Goal: Navigation & Orientation: Go to known website

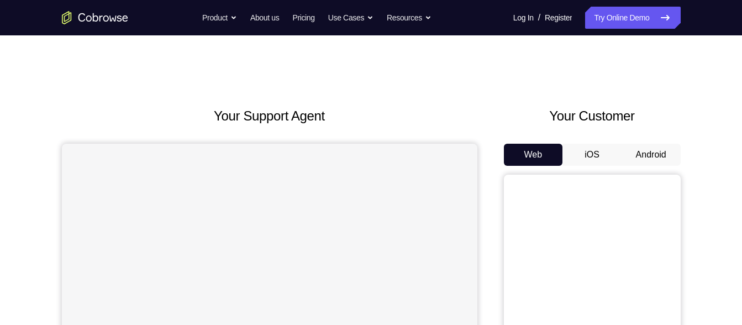
click at [639, 151] on button "Android" at bounding box center [651, 155] width 59 height 22
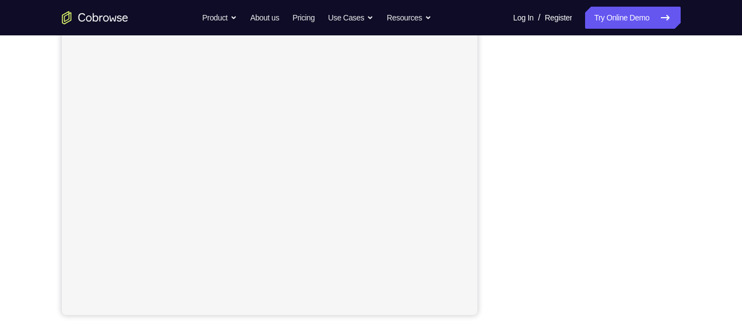
scroll to position [188, 0]
